Goal: Find specific fact: Find specific fact

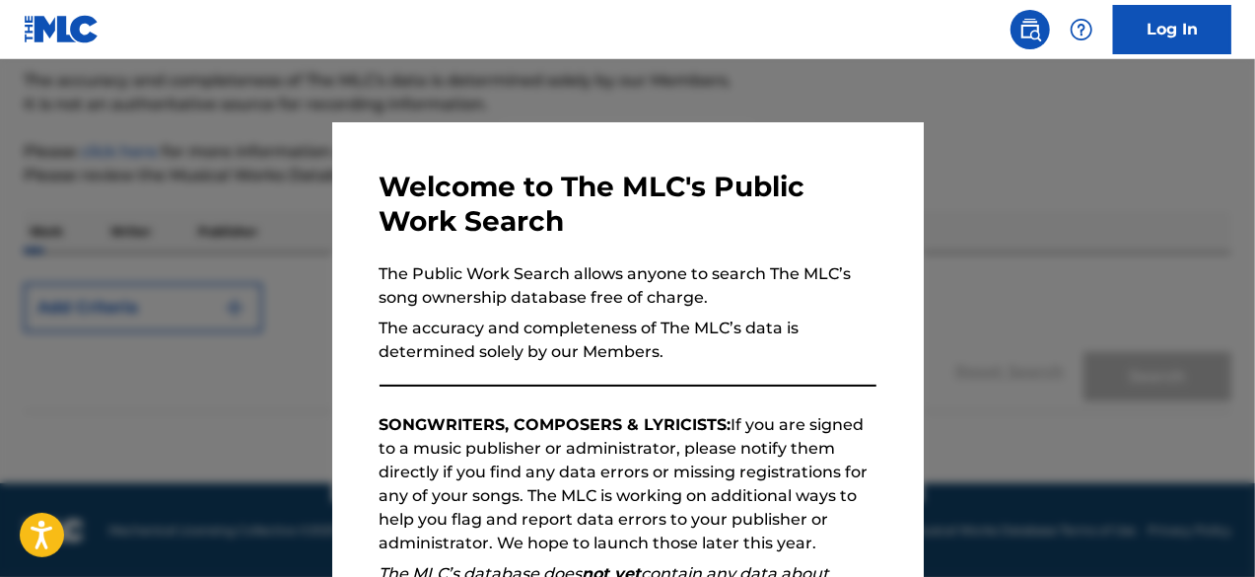
scroll to position [324, 0]
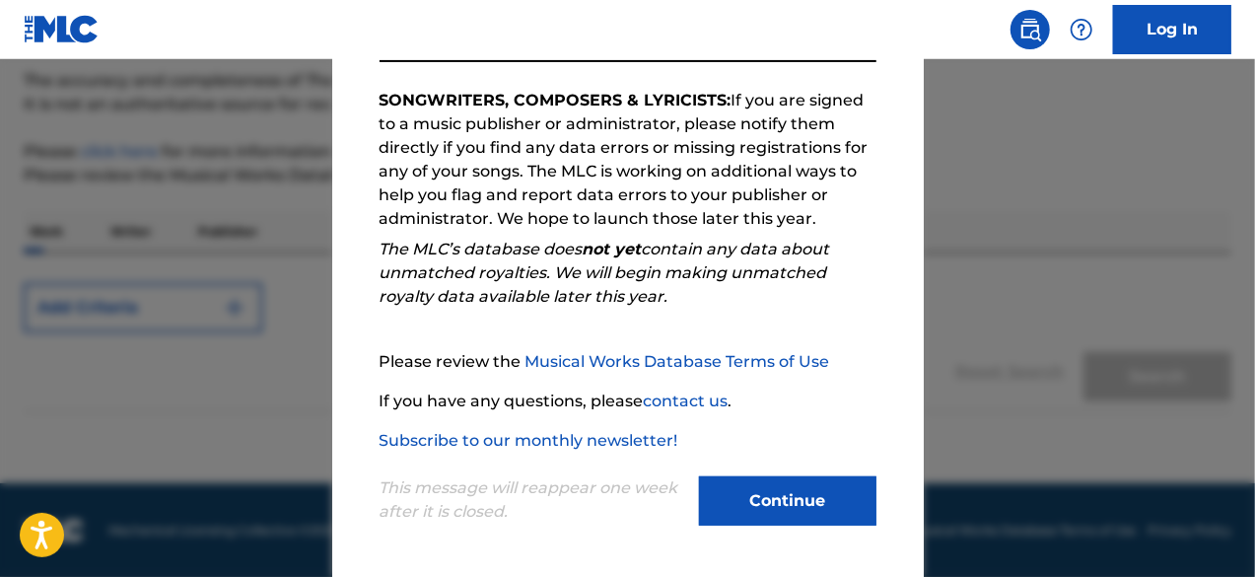
click at [730, 499] on button "Continue" at bounding box center [787, 500] width 177 height 49
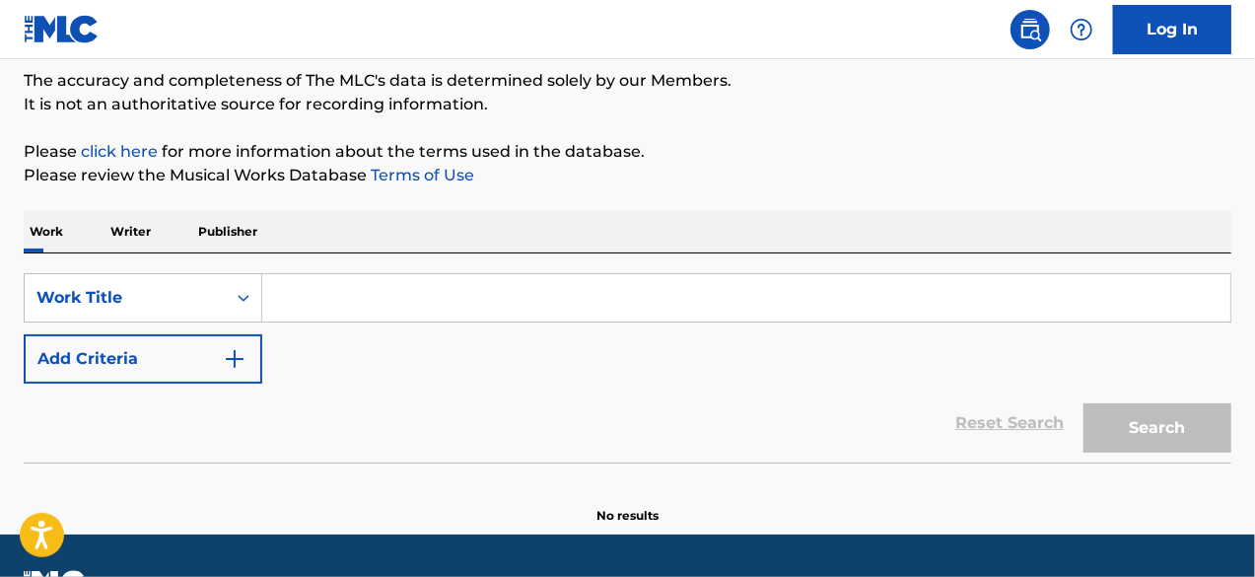
click at [126, 319] on div "The MLC Public Work Search The accuracy and completeness of The MLC's data is d…" at bounding box center [627, 234] width 1255 height 582
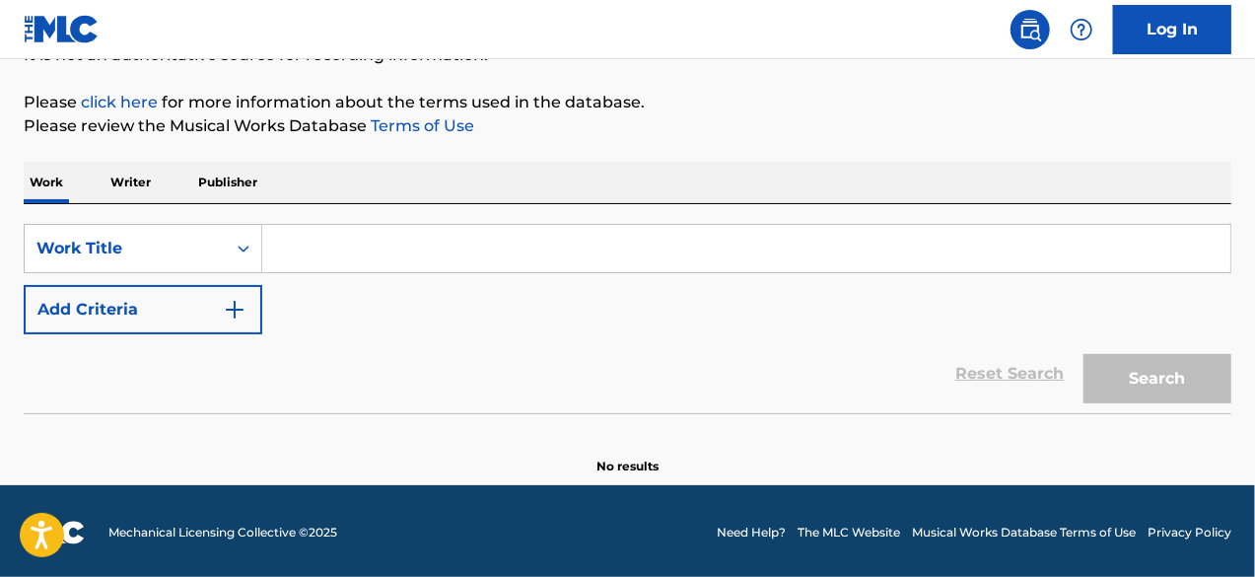
scroll to position [217, 0]
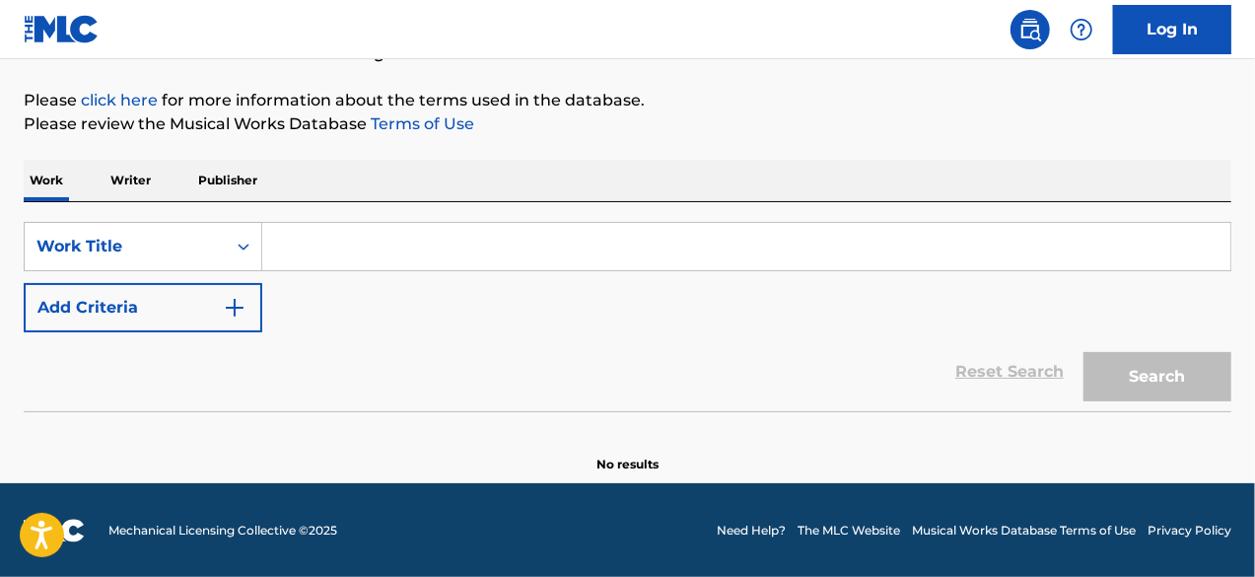
click at [333, 251] on input "Search Form" at bounding box center [746, 246] width 968 height 47
paste input "S77193"
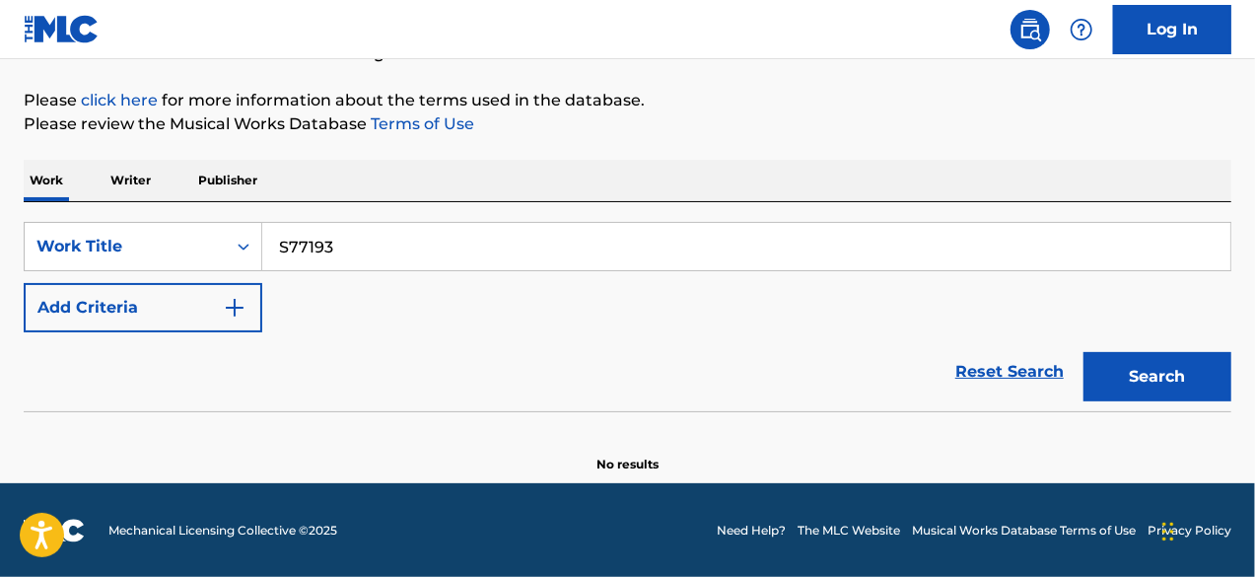
type input "S77193"
click at [1083, 352] on button "Search" at bounding box center [1157, 376] width 148 height 49
click at [240, 307] on img "Search Form" at bounding box center [235, 308] width 24 height 24
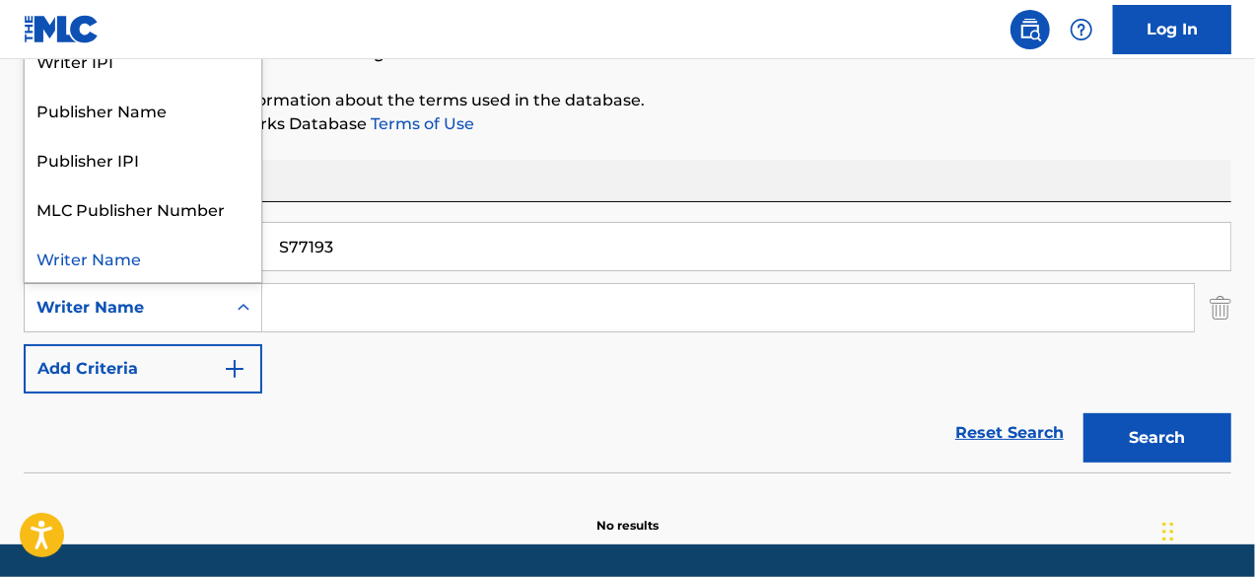
click at [250, 307] on icon "Search Form" at bounding box center [244, 308] width 20 height 20
click at [363, 314] on input "Search Form" at bounding box center [727, 307] width 931 height 47
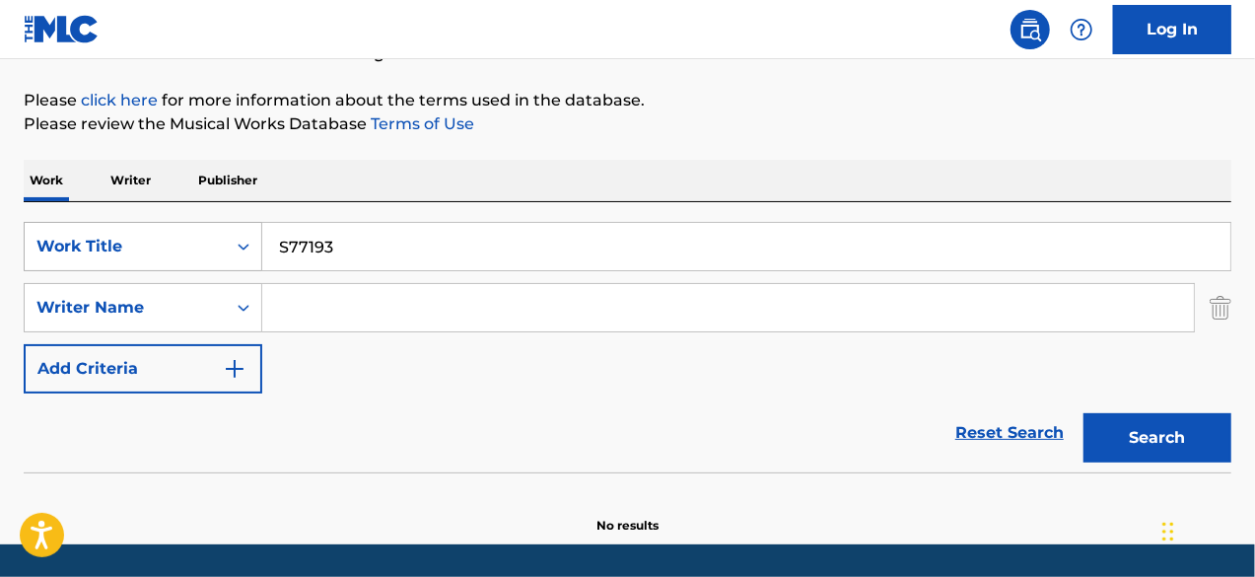
click at [243, 239] on icon "Search Form" at bounding box center [244, 247] width 20 height 20
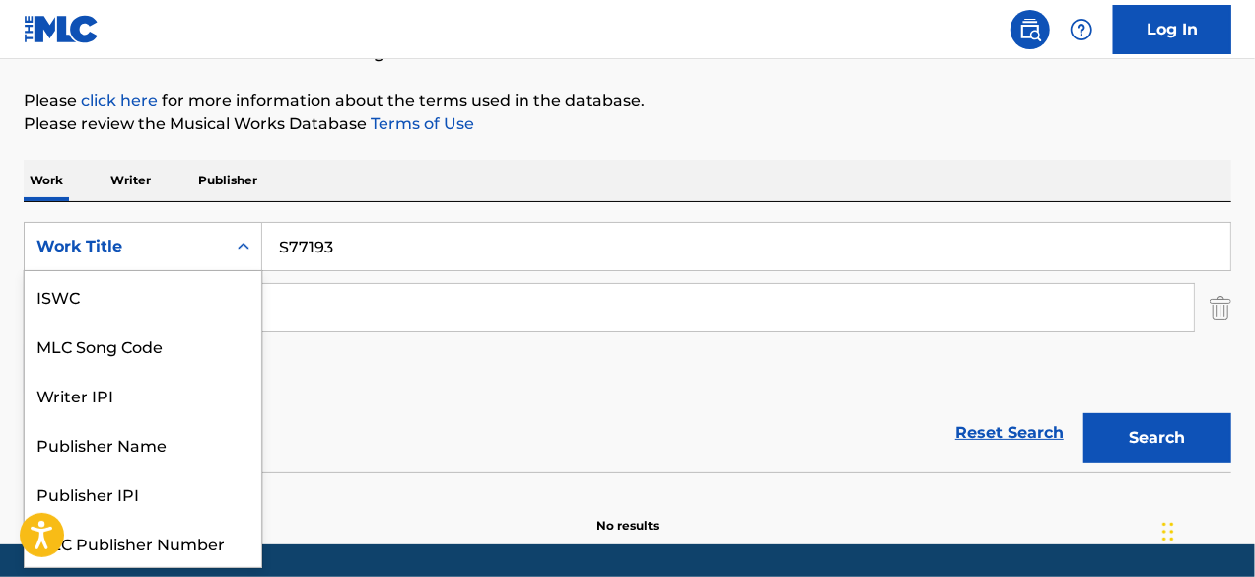
scroll to position [49, 0]
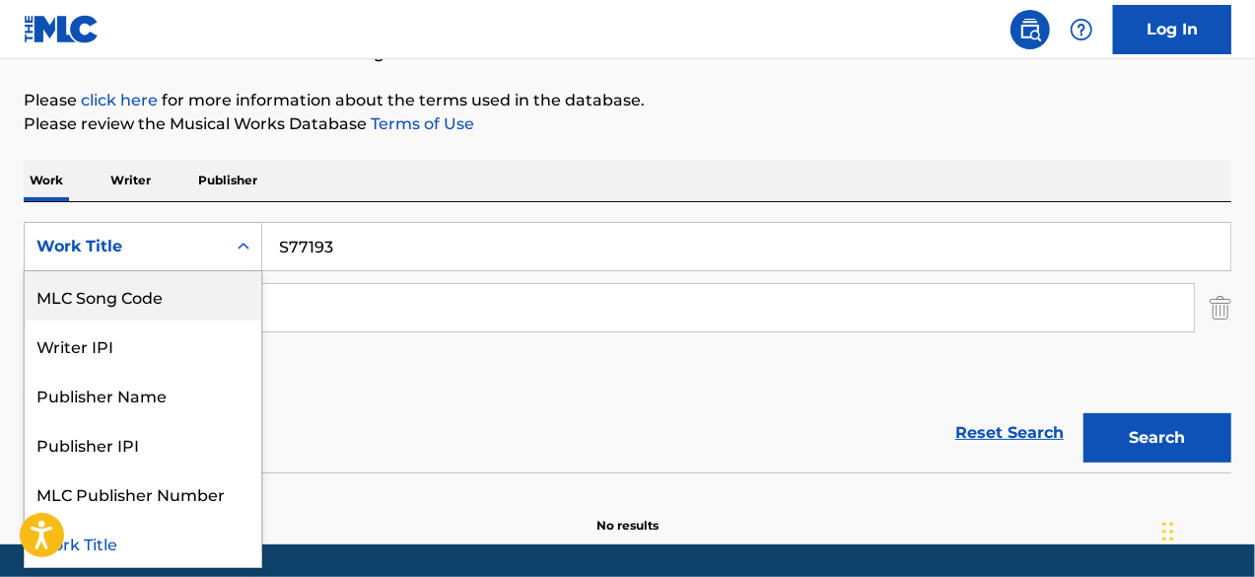
drag, startPoint x: 142, startPoint y: 309, endPoint x: 152, endPoint y: 307, distance: 10.3
click at [142, 309] on div "MLC Song Code" at bounding box center [143, 295] width 237 height 49
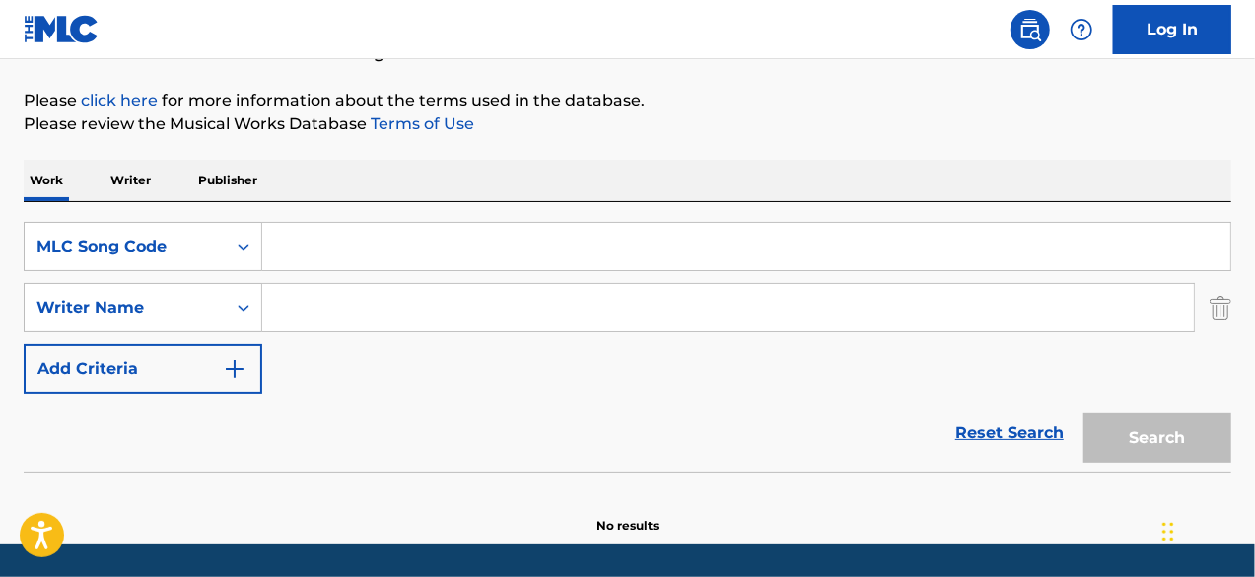
click at [380, 246] on input "Search Form" at bounding box center [746, 246] width 968 height 47
paste input "S77193"
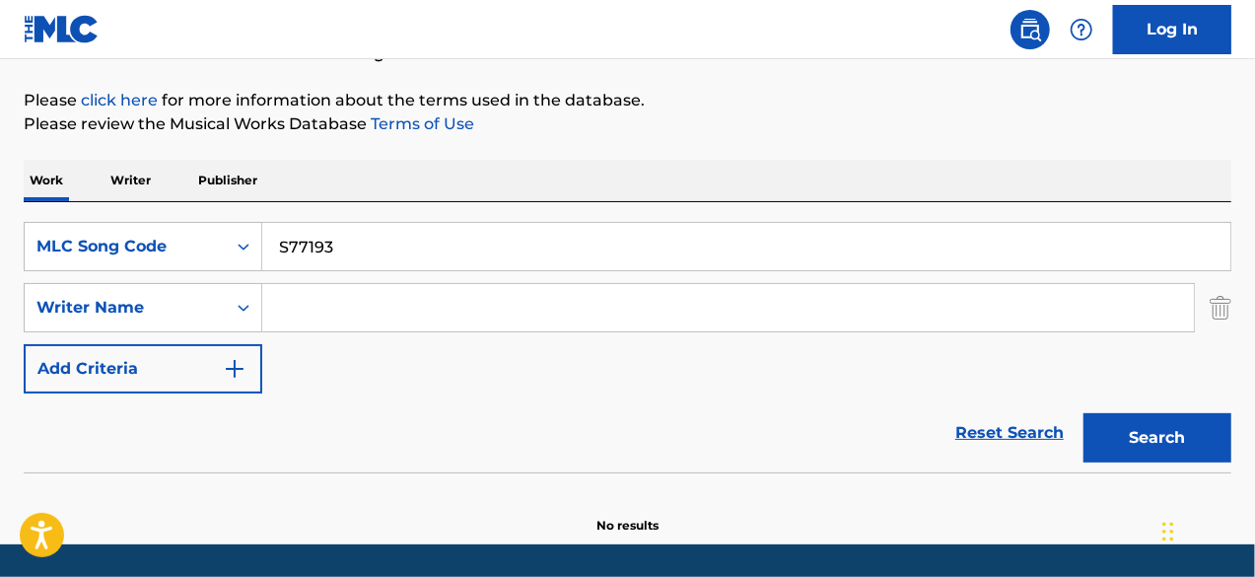
type input "S77193"
click at [1083, 413] on button "Search" at bounding box center [1157, 437] width 148 height 49
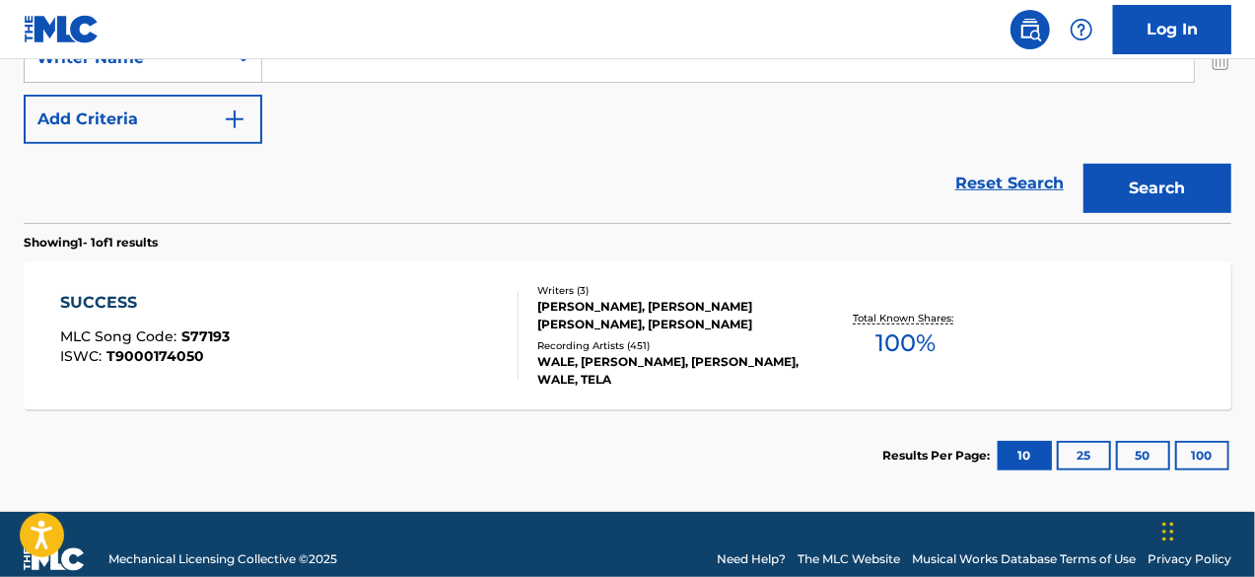
scroll to position [495, 0]
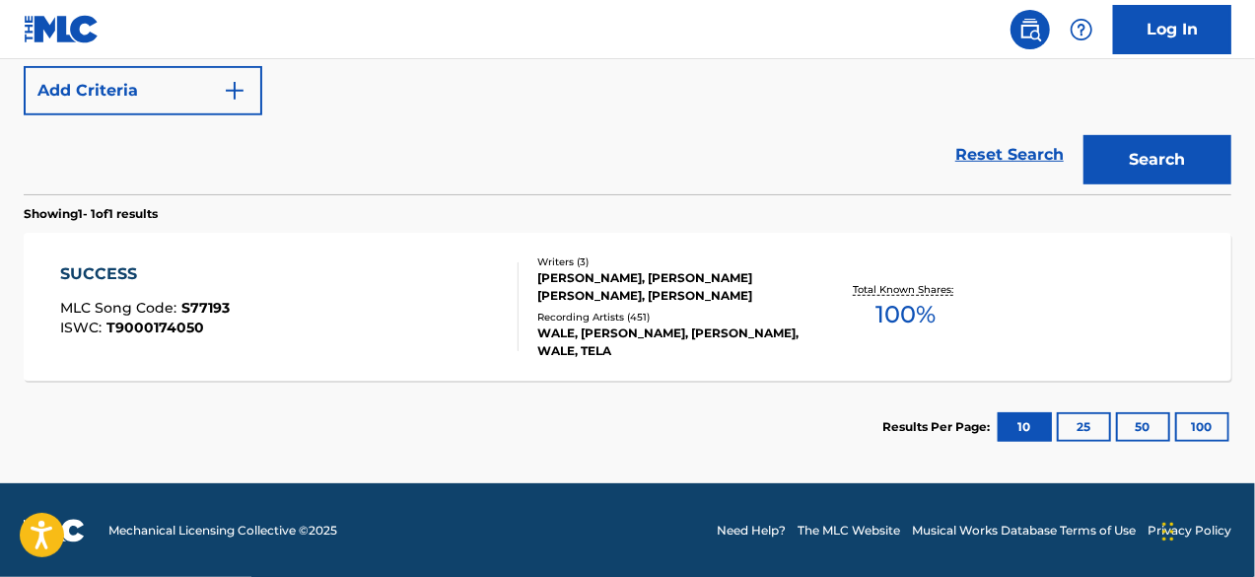
click at [370, 337] on div "SUCCESS MLC Song Code : S77193 ISWC : T9000174050" at bounding box center [289, 306] width 459 height 89
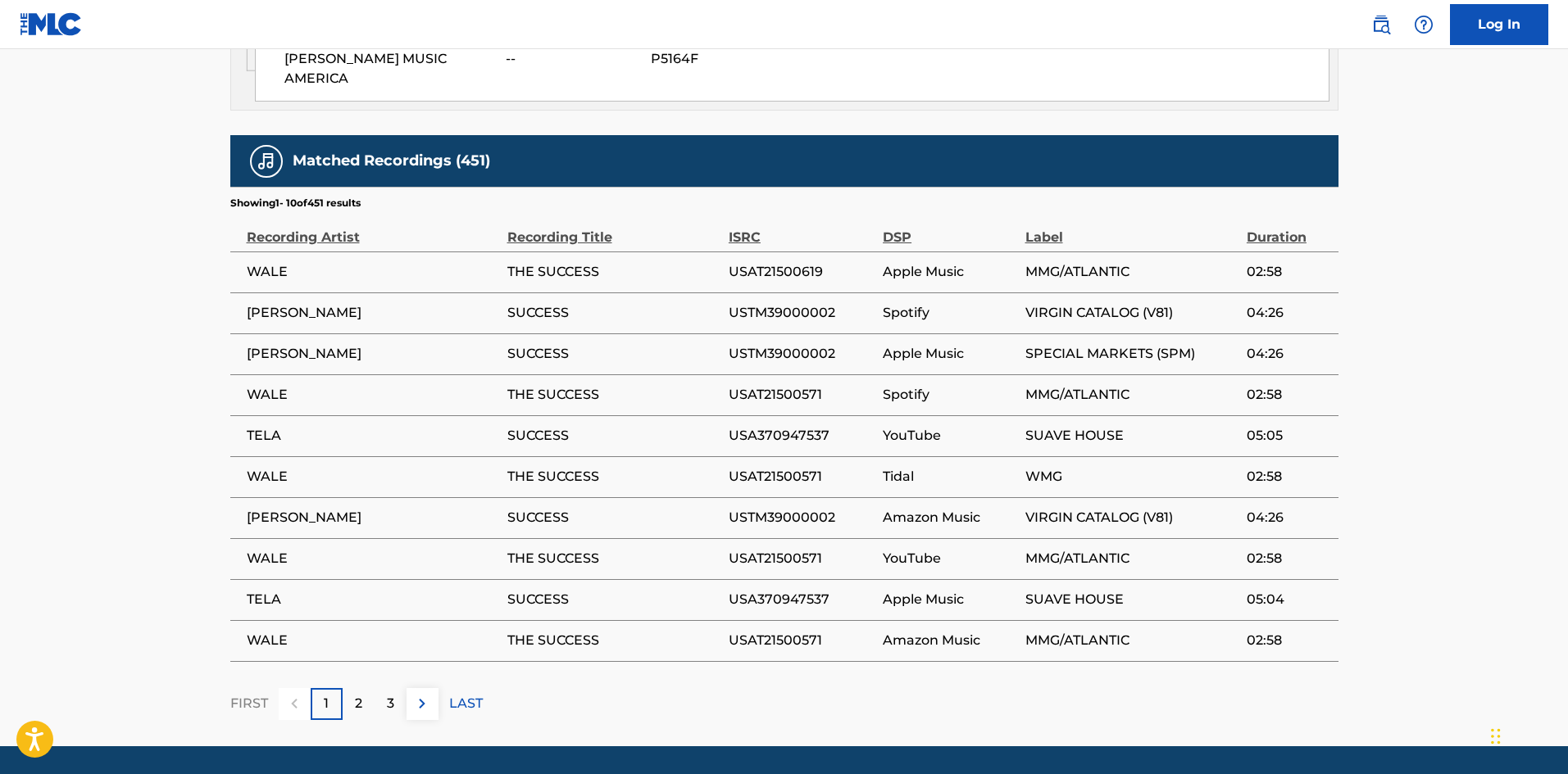
scroll to position [2079, 0]
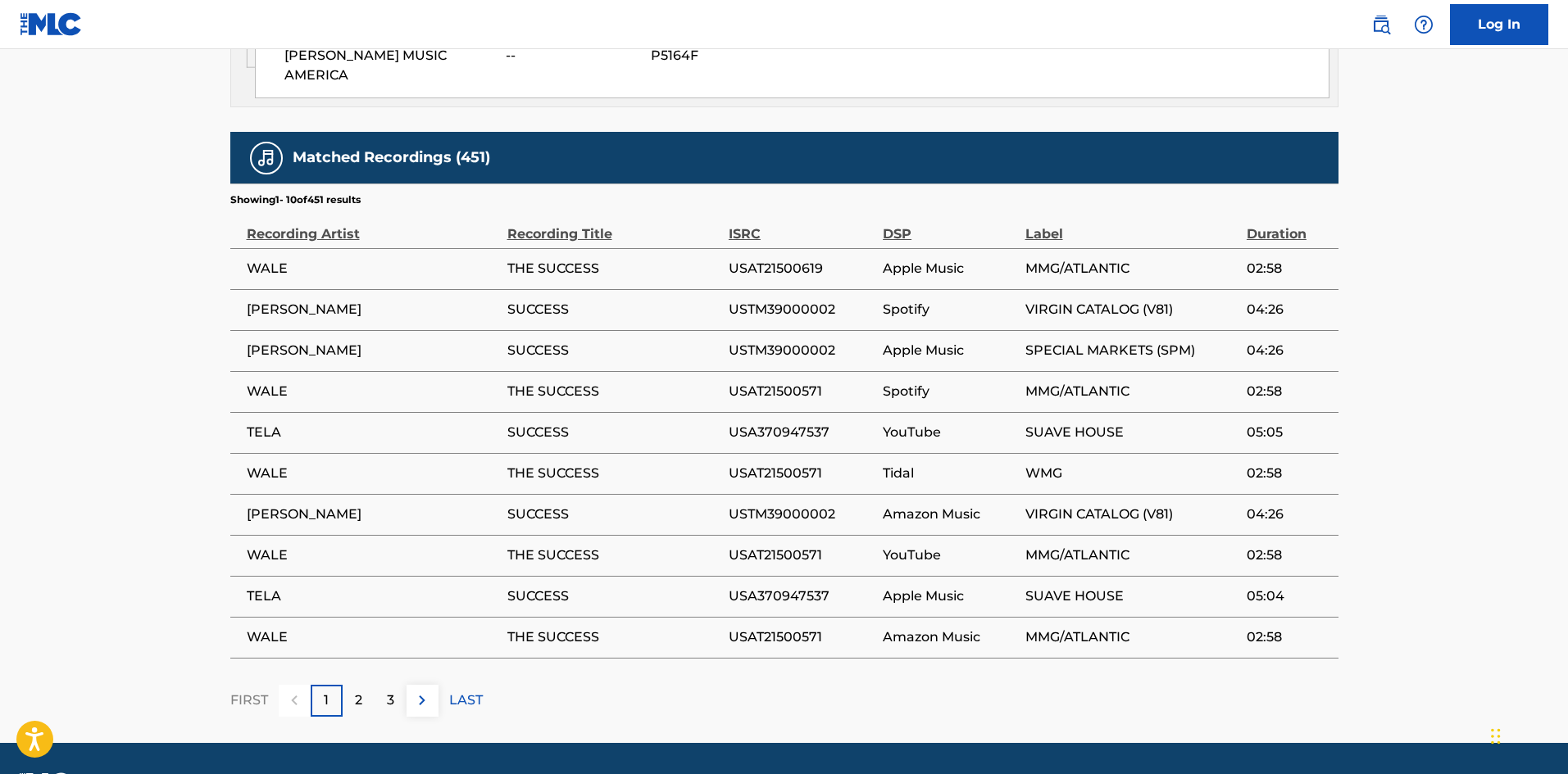
click at [364, 479] on div "2" at bounding box center [359, 701] width 32 height 32
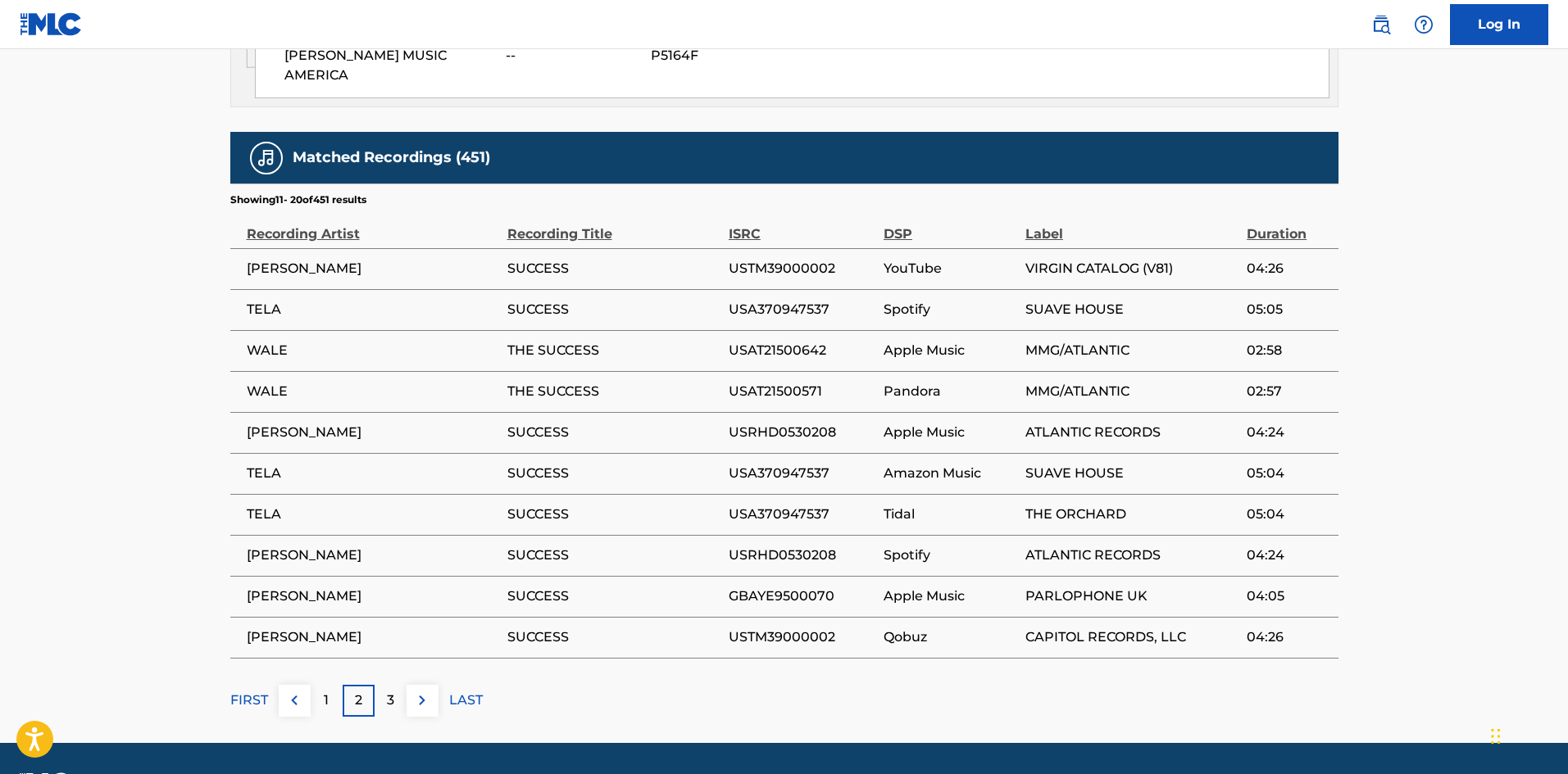
click at [331, 479] on div "1" at bounding box center [327, 701] width 32 height 32
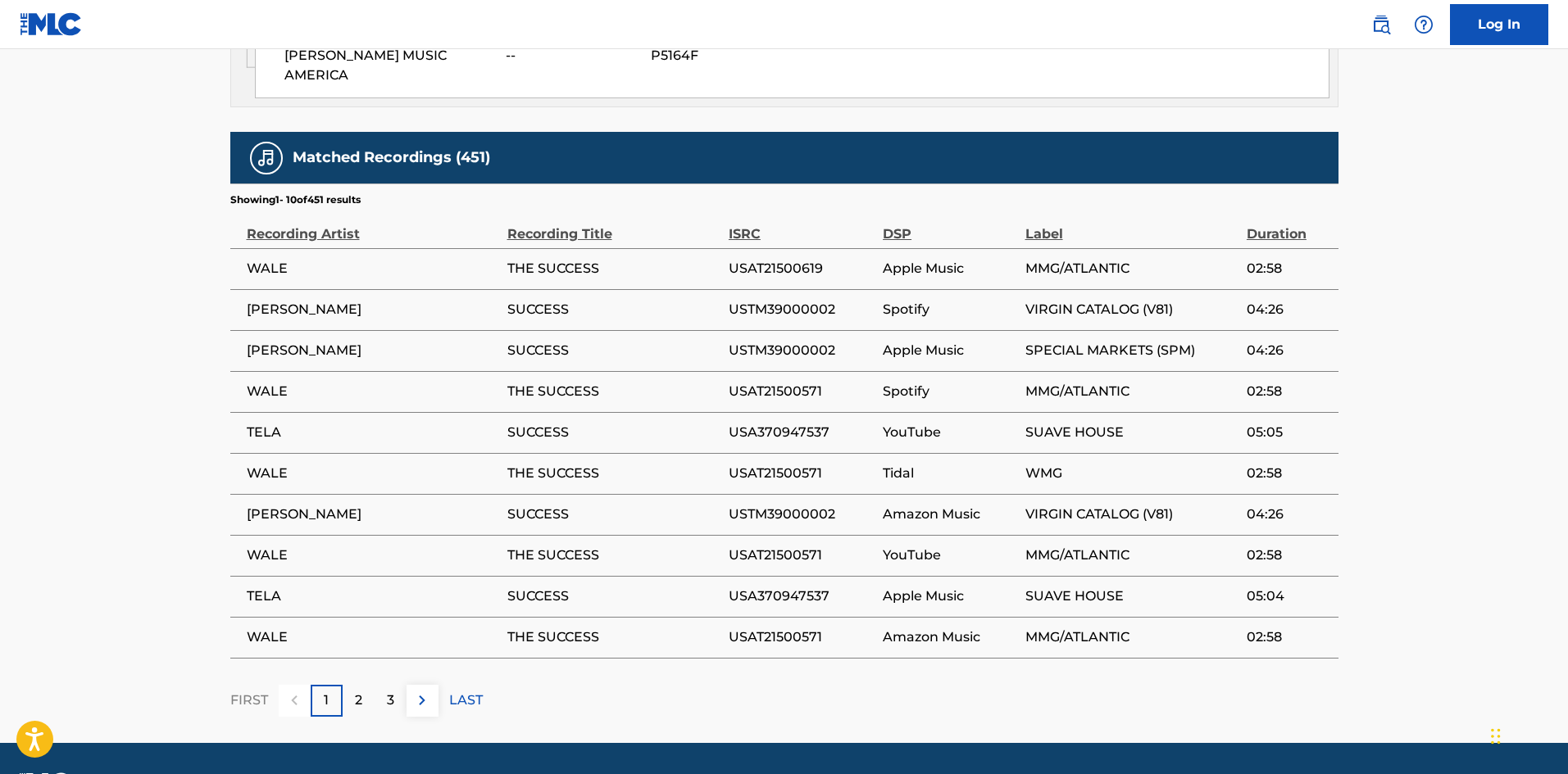
click at [390, 479] on p "3" at bounding box center [390, 701] width 7 height 20
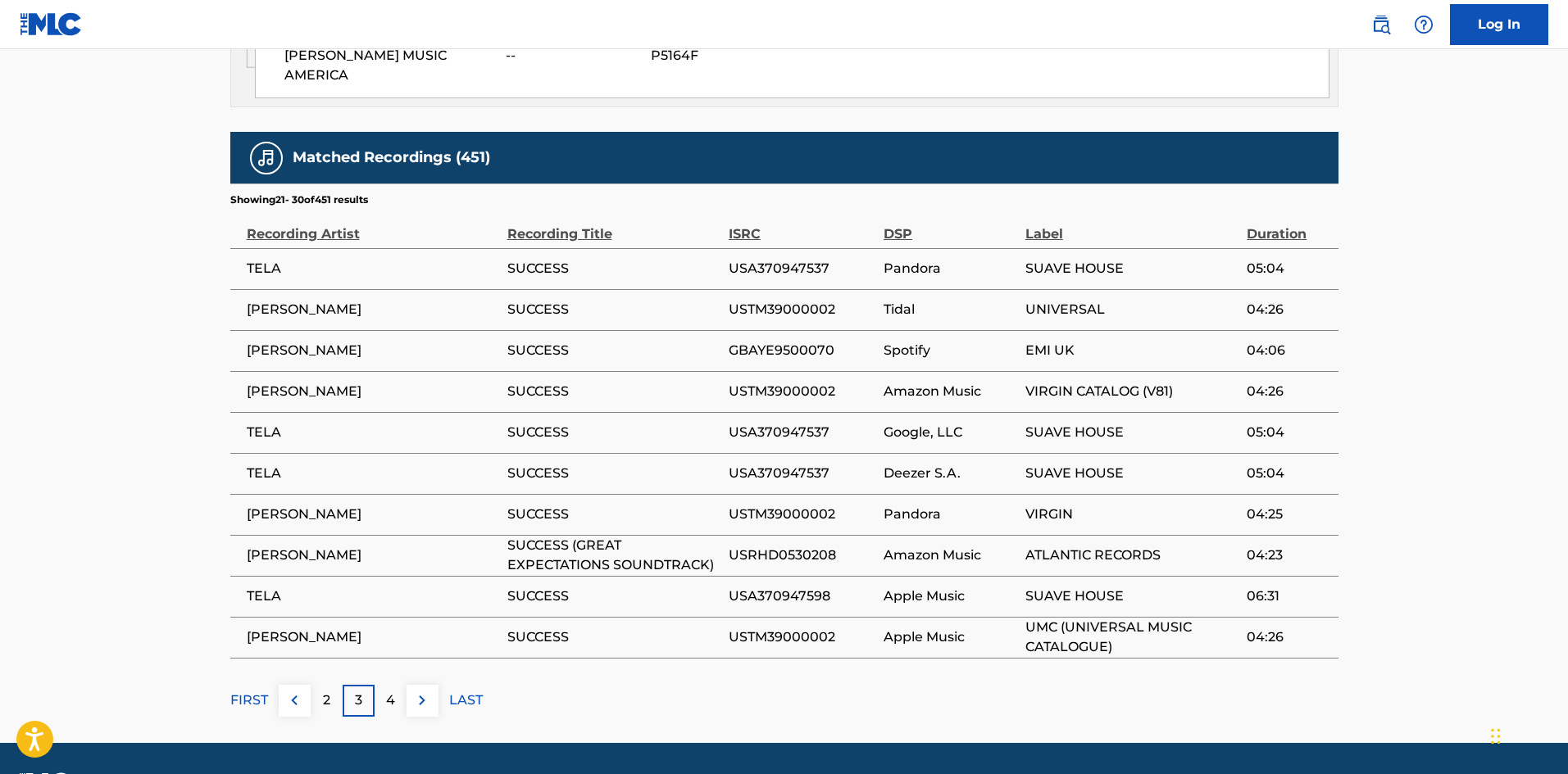
click at [326, 479] on p "2" at bounding box center [326, 701] width 7 height 20
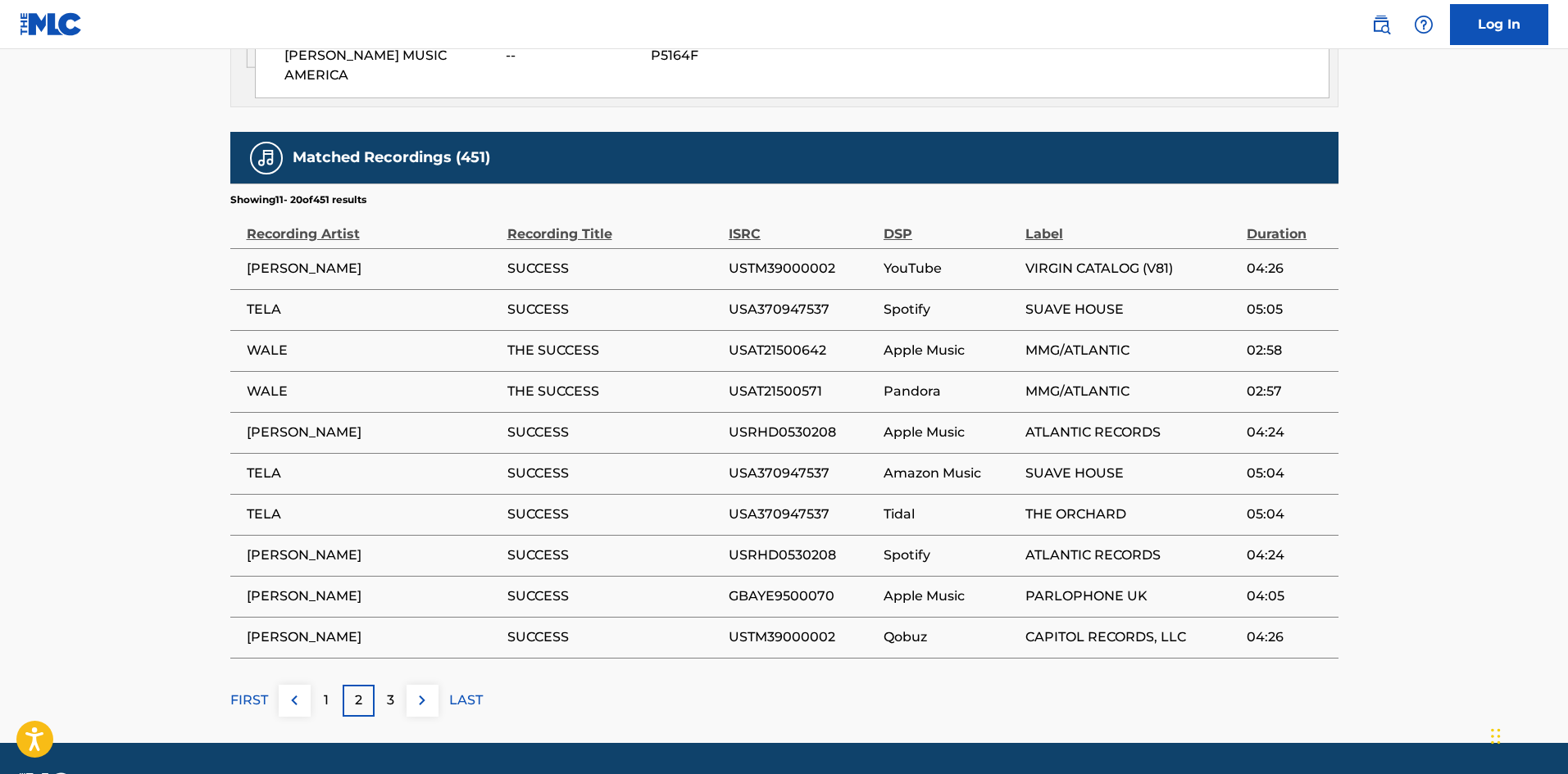
click at [334, 479] on div "1" at bounding box center [327, 701] width 32 height 32
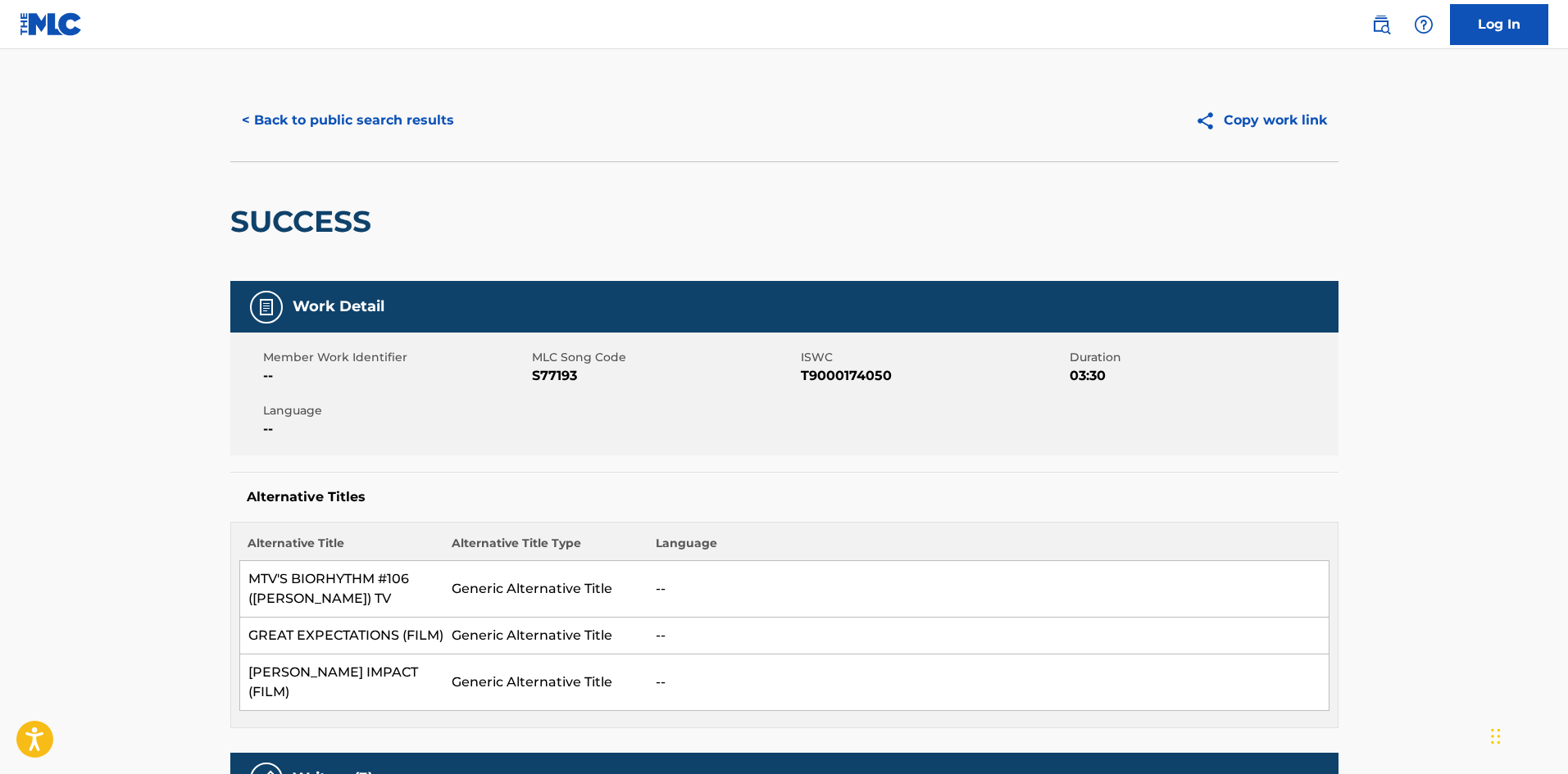
scroll to position [0, 0]
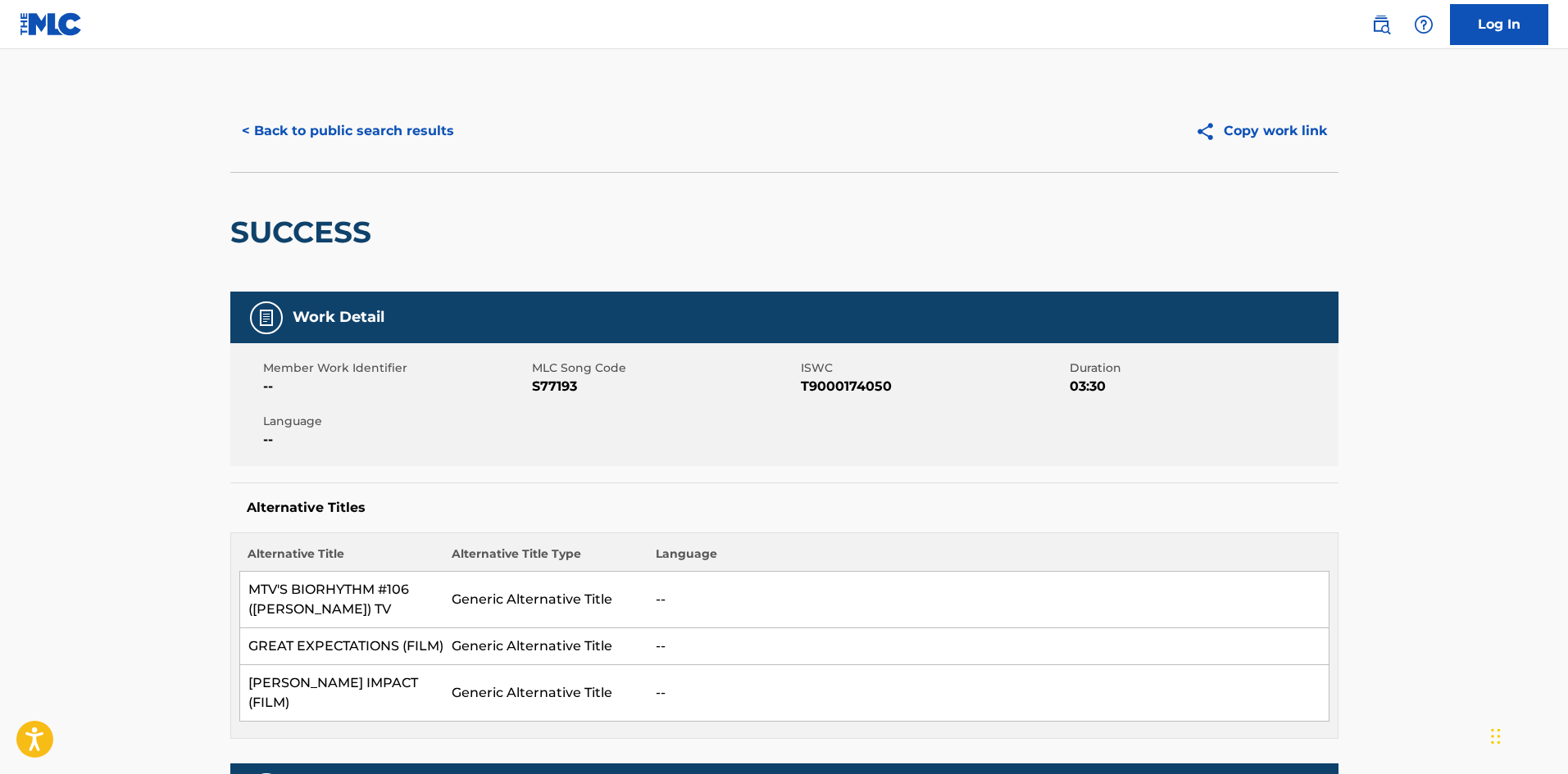
click at [323, 121] on button "< Back to public search results" at bounding box center [348, 131] width 235 height 41
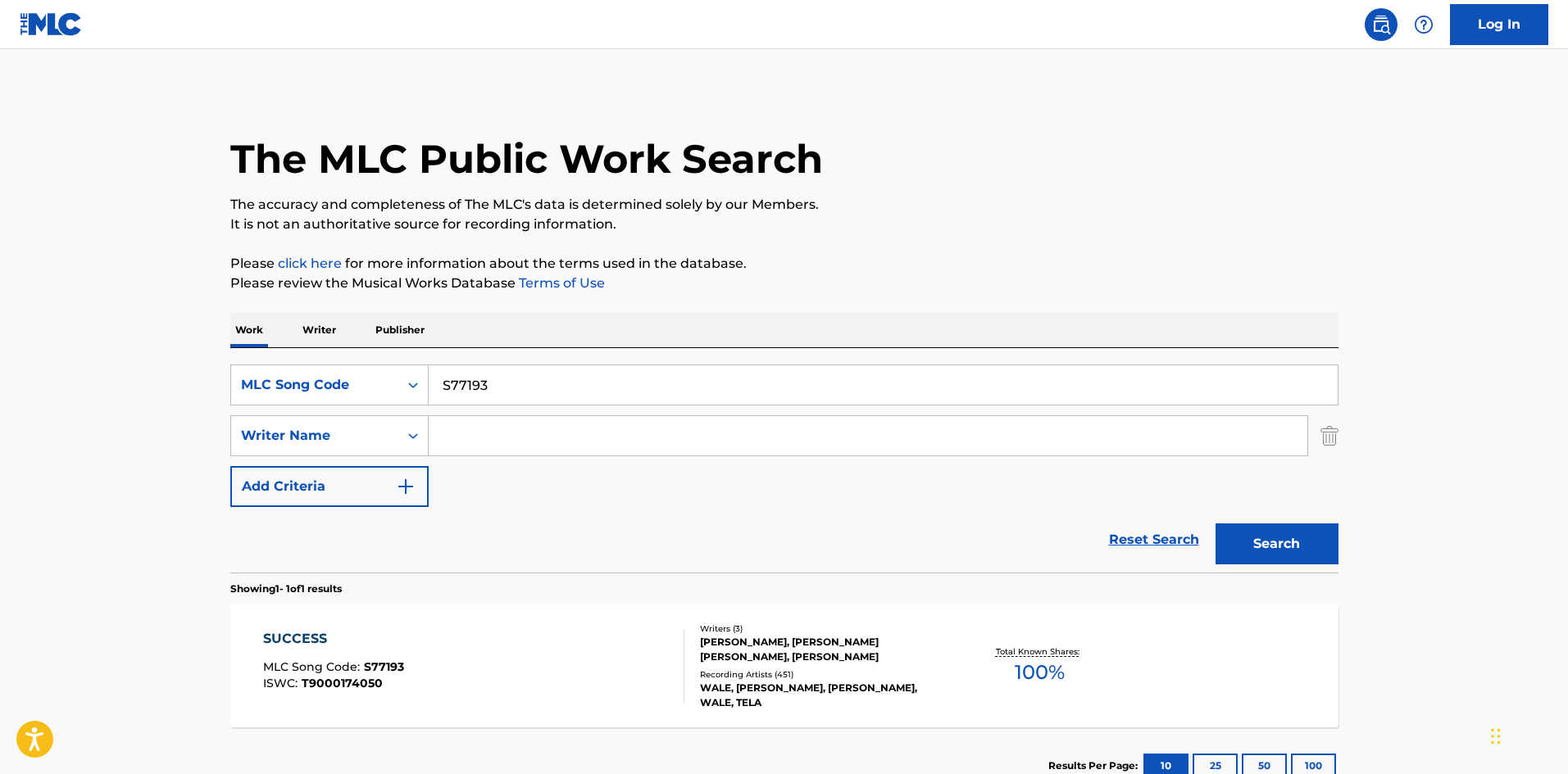
scroll to position [24, 0]
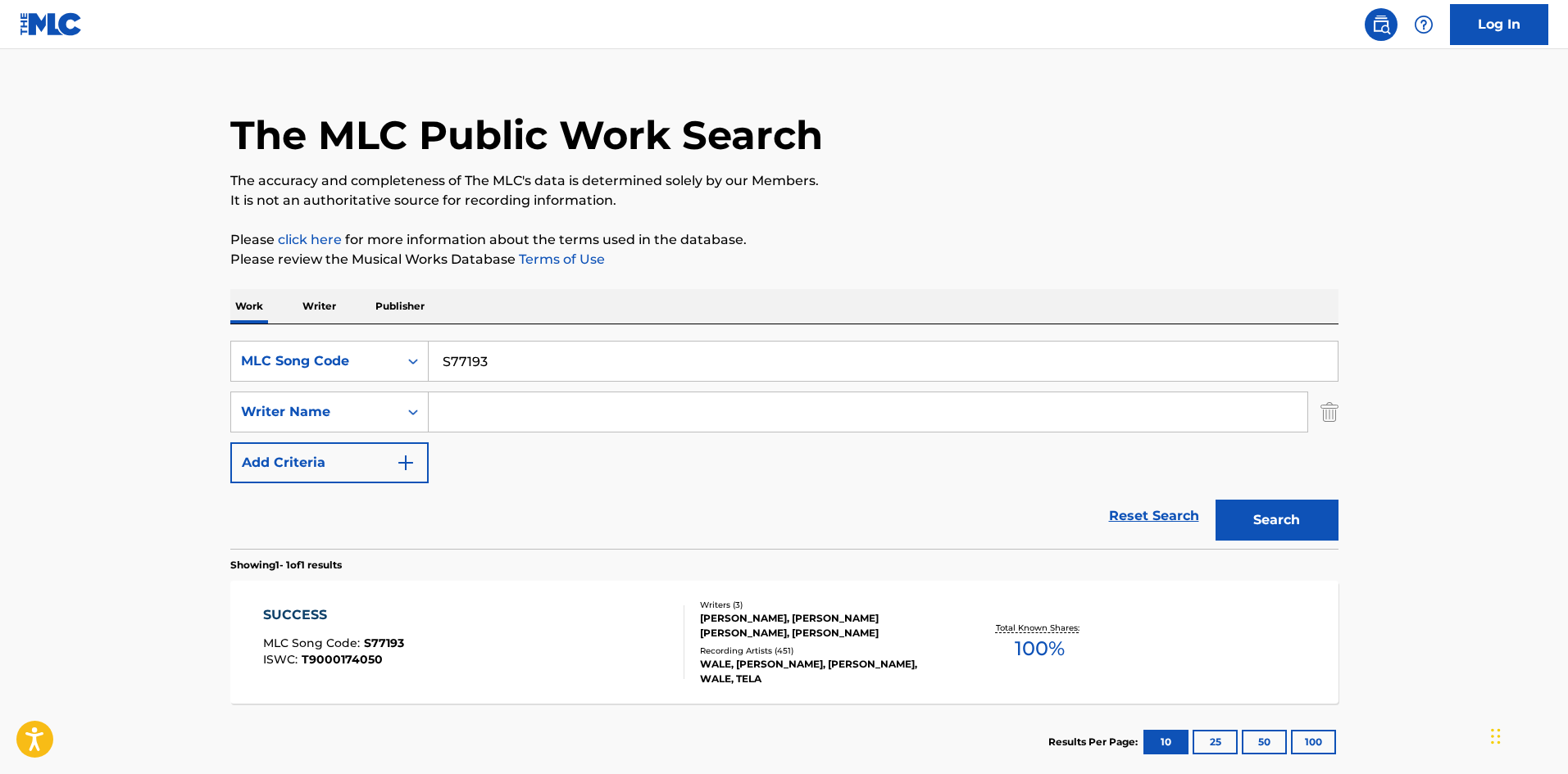
drag, startPoint x: 512, startPoint y: 364, endPoint x: 482, endPoint y: 370, distance: 30.6
click at [512, 363] on input "S77193" at bounding box center [883, 361] width 909 height 39
drag, startPoint x: 501, startPoint y: 358, endPoint x: 439, endPoint y: 370, distance: 63.2
click at [439, 370] on input "S77193" at bounding box center [883, 361] width 909 height 39
paste input "BA8C82"
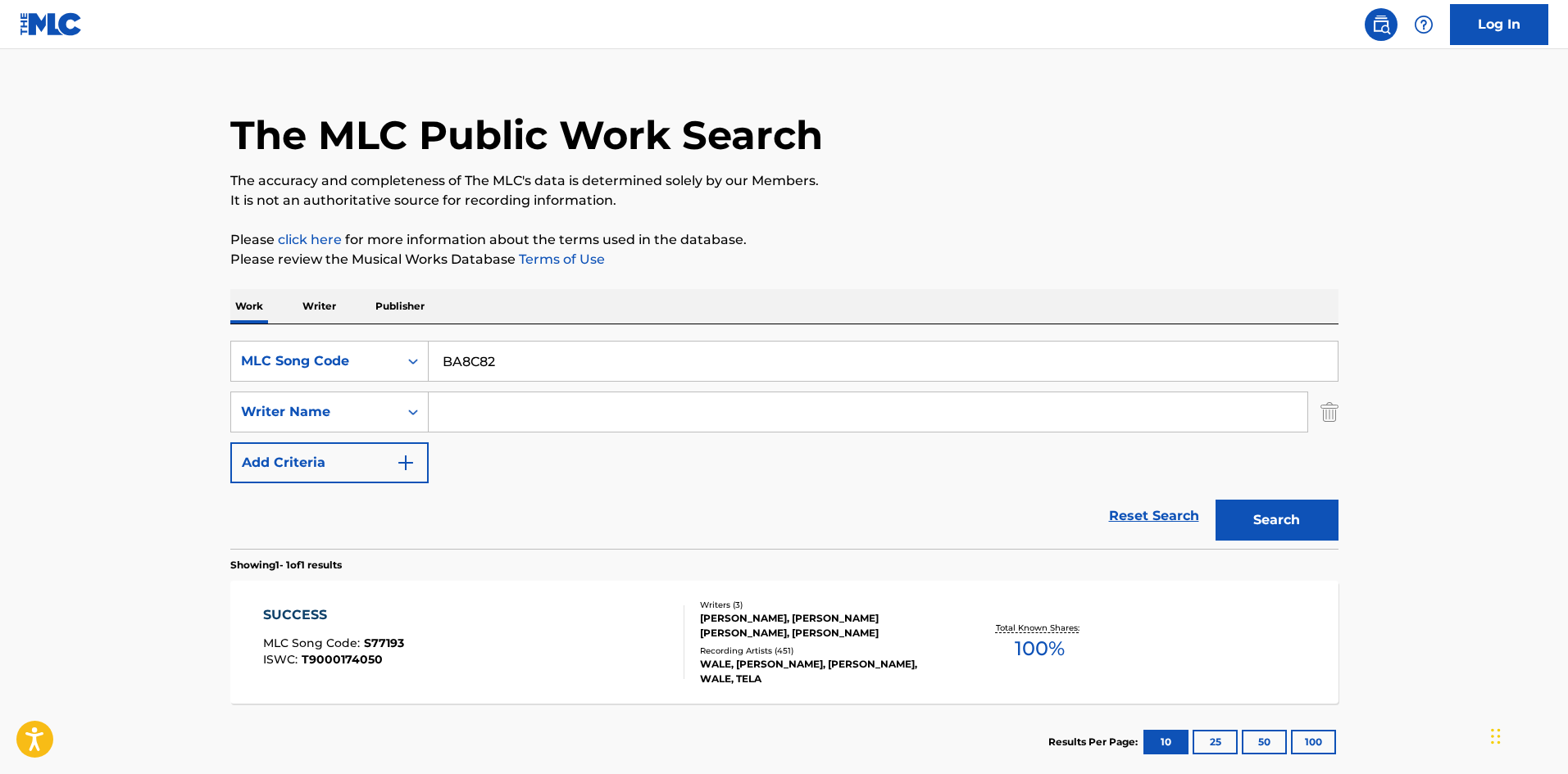
type input "BA8C82"
click at [1043, 479] on button "Search" at bounding box center [1278, 520] width 123 height 41
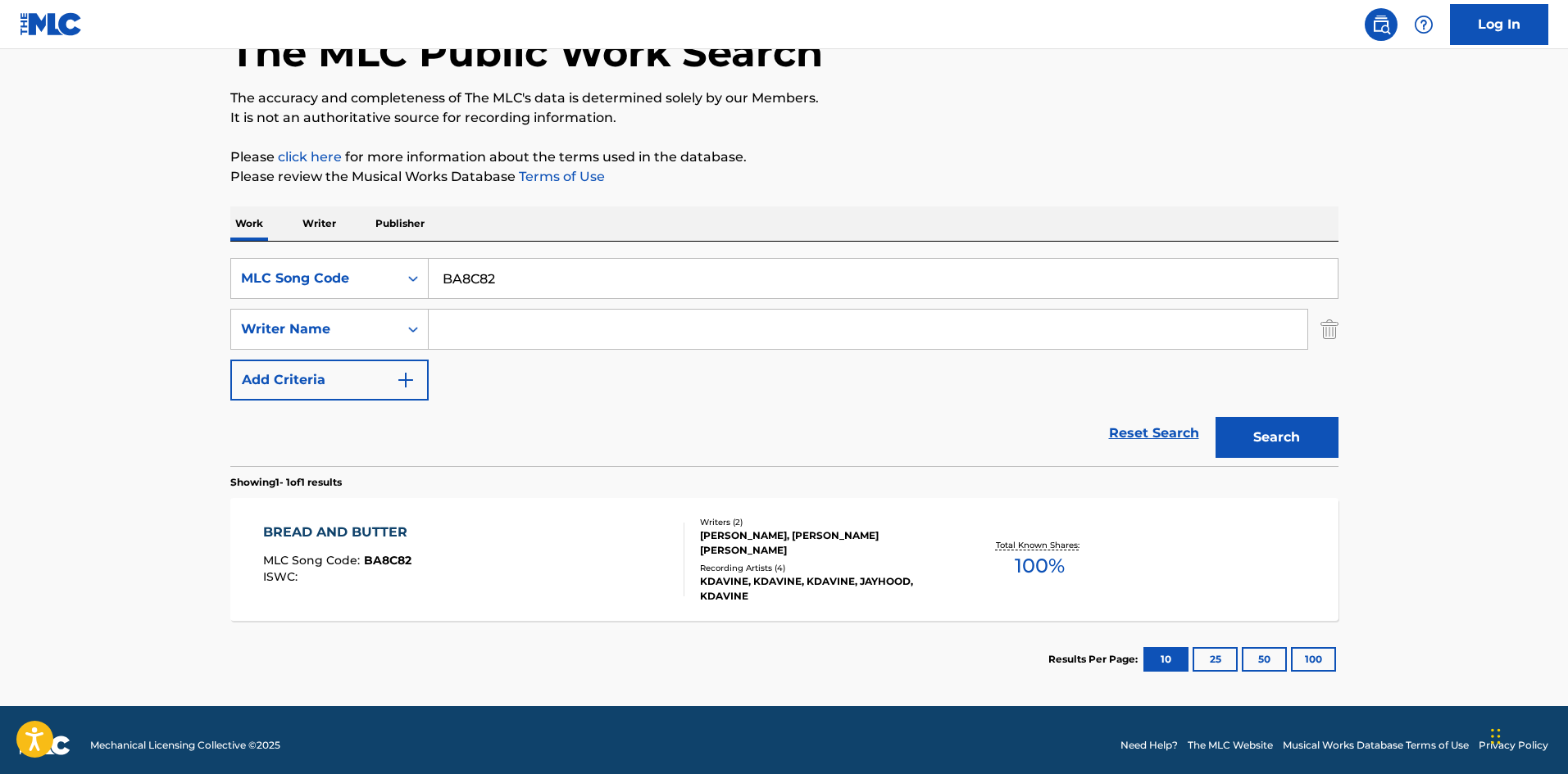
scroll to position [117, 0]
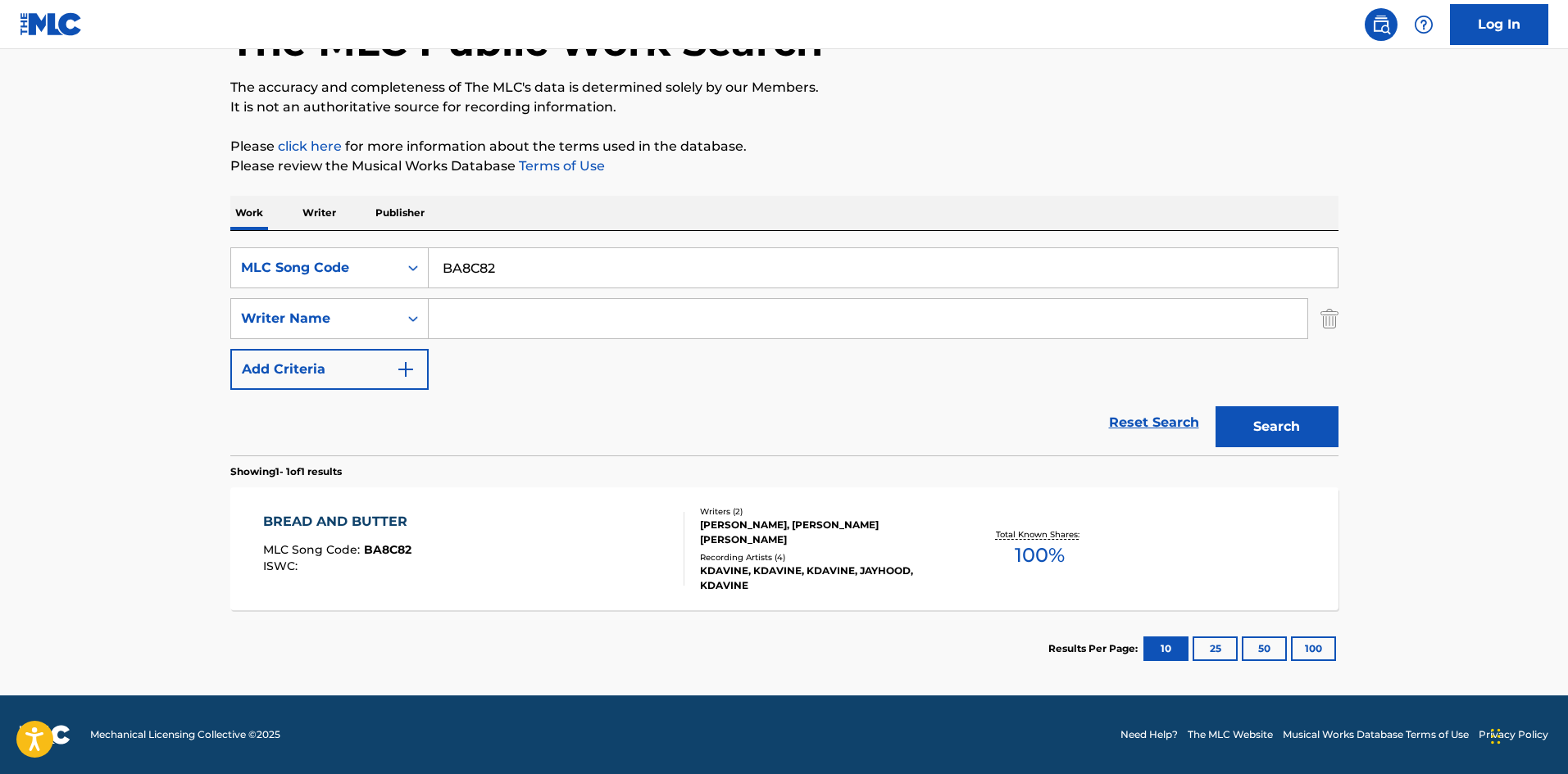
click at [513, 479] on div "BREAD AND BUTTER MLC Song Code : BA8C82 ISWC :" at bounding box center [473, 549] width 422 height 74
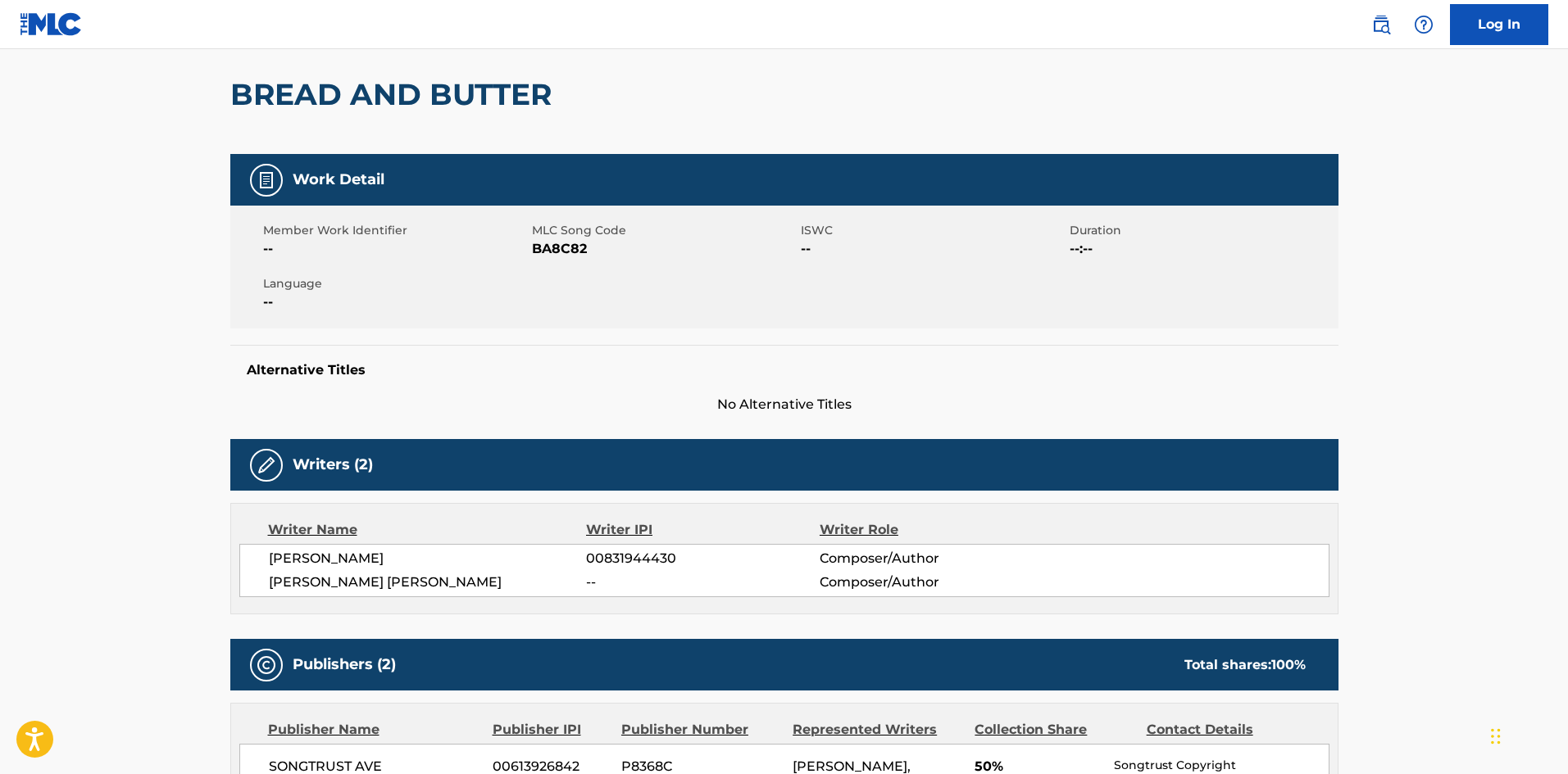
scroll to position [87, 0]
